Goal: Task Accomplishment & Management: Use online tool/utility

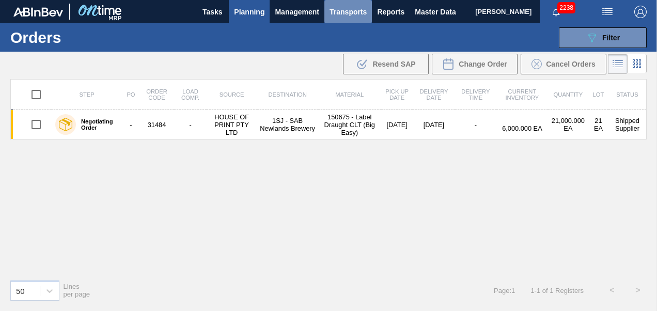
click at [345, 15] on span "Transports" at bounding box center [347, 12] width 37 height 12
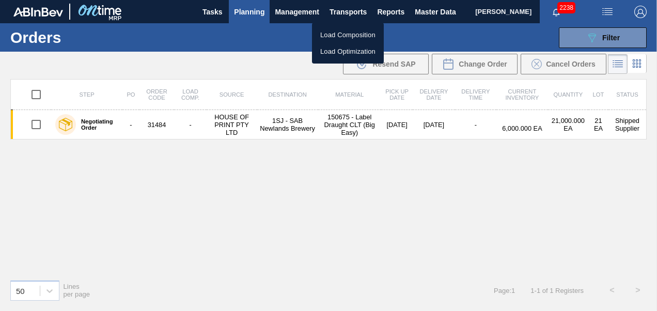
click at [352, 36] on li "Load Composition" at bounding box center [348, 35] width 72 height 17
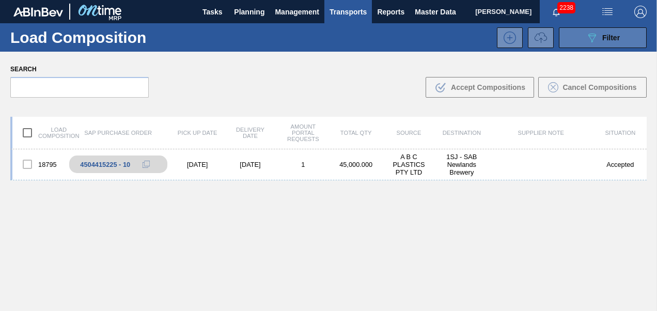
click at [607, 38] on span "Filter" at bounding box center [611, 38] width 18 height 8
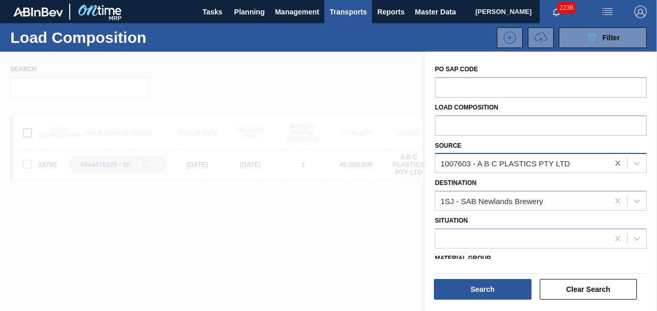
click at [619, 165] on icon at bounding box center [617, 163] width 5 height 5
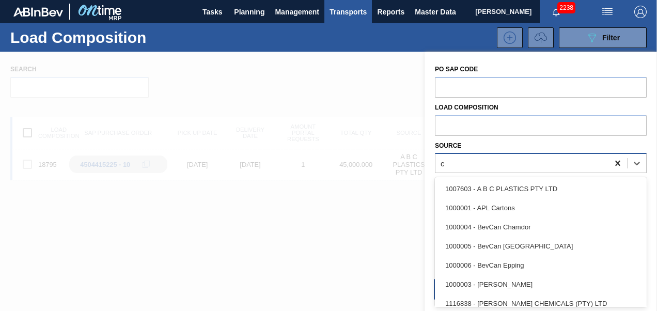
scroll to position [25, 0]
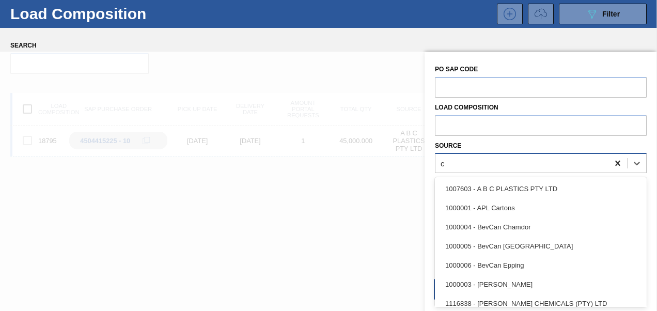
type input "cc"
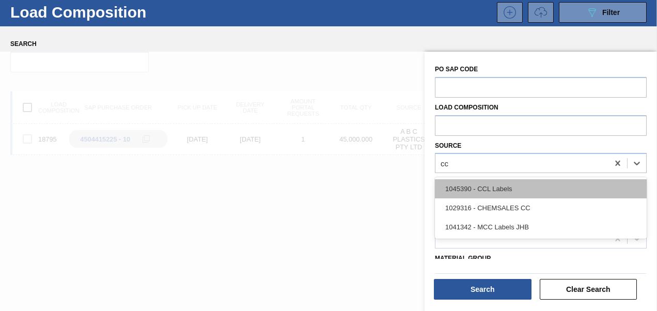
click at [541, 187] on div "1045390 - CCL Labels" at bounding box center [541, 188] width 212 height 19
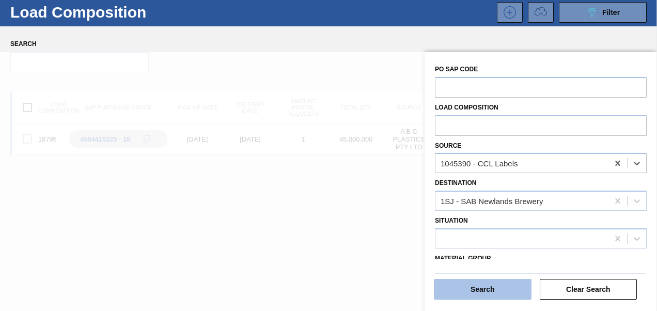
click at [482, 287] on button "Search" at bounding box center [483, 289] width 98 height 21
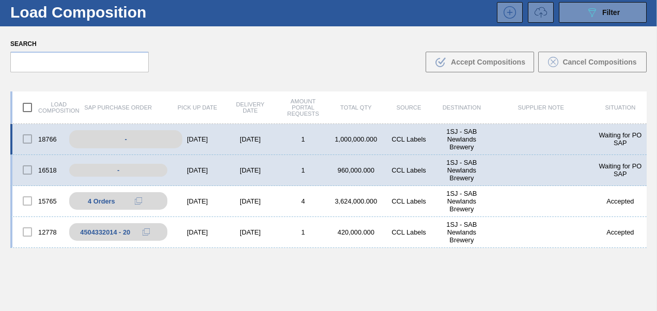
click at [113, 136] on div "-" at bounding box center [125, 139] width 113 height 18
click at [132, 136] on div "-" at bounding box center [125, 139] width 113 height 18
click at [213, 140] on div "[DATE]" at bounding box center [197, 139] width 53 height 8
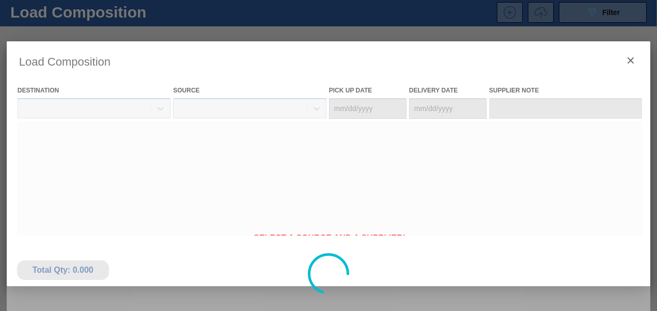
type Date "[DATE]"
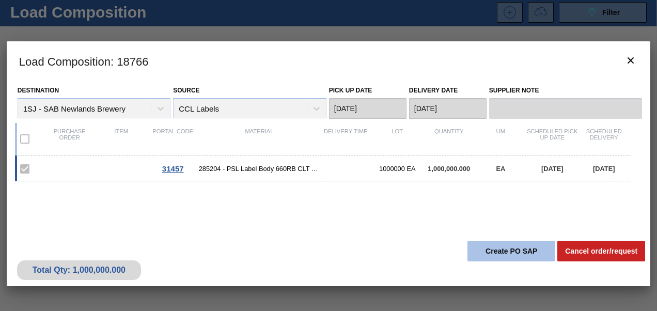
click at [525, 255] on button "Create PO SAP" at bounding box center [511, 251] width 88 height 21
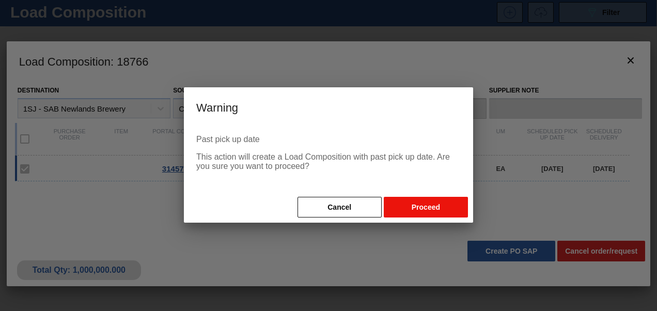
click at [420, 206] on button "Proceed" at bounding box center [426, 207] width 84 height 21
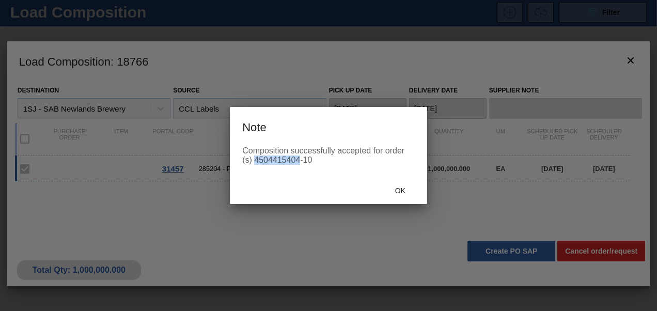
drag, startPoint x: 254, startPoint y: 162, endPoint x: 298, endPoint y: 166, distance: 45.1
click at [298, 166] on div "Composition successfully accepted for order (s) 4504415404-10" at bounding box center [328, 161] width 197 height 31
copy div "4504415404"
click at [390, 197] on div "Ok" at bounding box center [399, 190] width 45 height 19
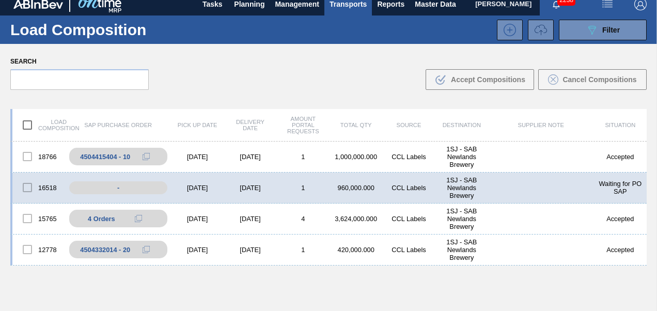
scroll to position [0, 0]
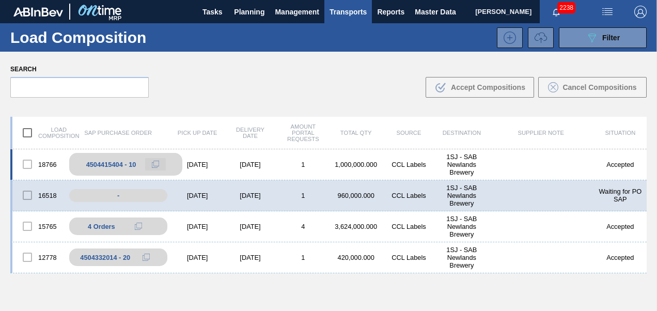
click at [156, 165] on icon at bounding box center [155, 164] width 7 height 7
click at [158, 162] on button at bounding box center [155, 164] width 21 height 12
click at [157, 162] on icon at bounding box center [155, 164] width 7 height 7
